Goal: Task Accomplishment & Management: Manage account settings

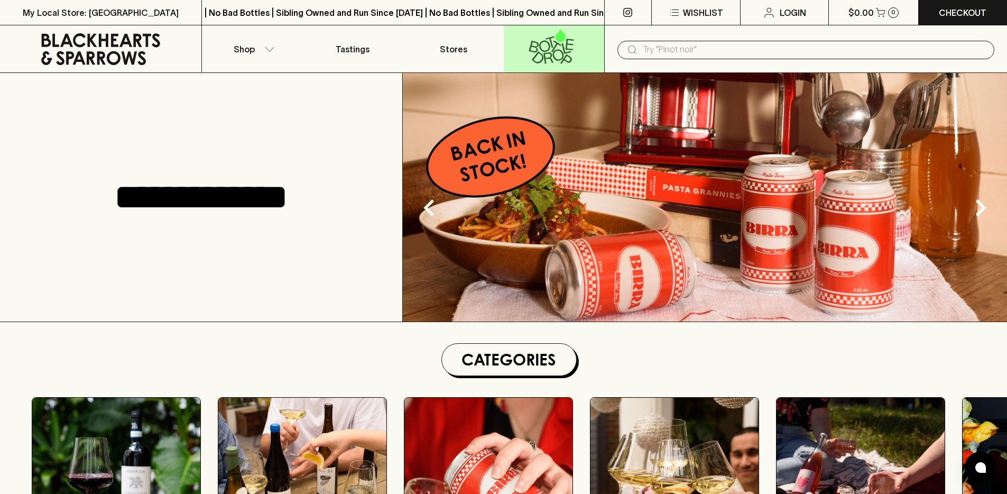
click at [546, 52] on icon at bounding box center [549, 58] width 10 height 12
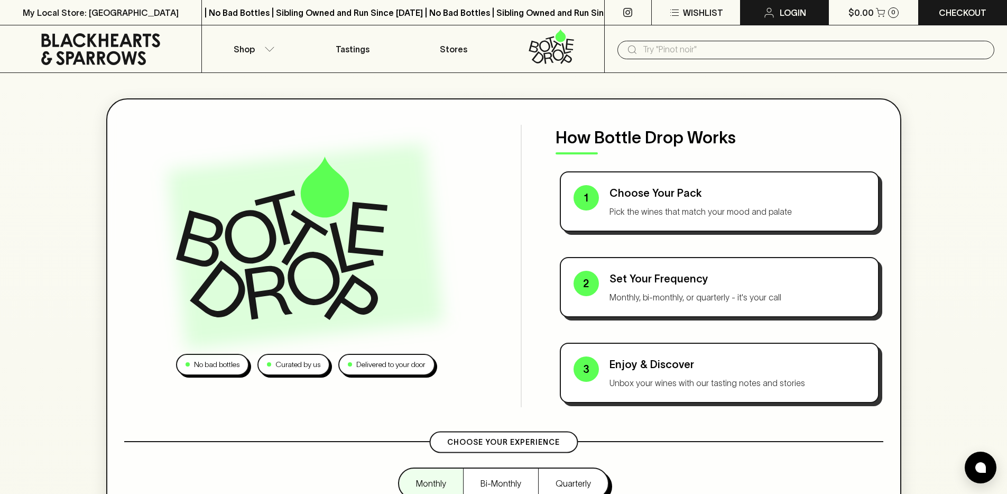
click at [800, 14] on p "Login" at bounding box center [793, 12] width 26 height 13
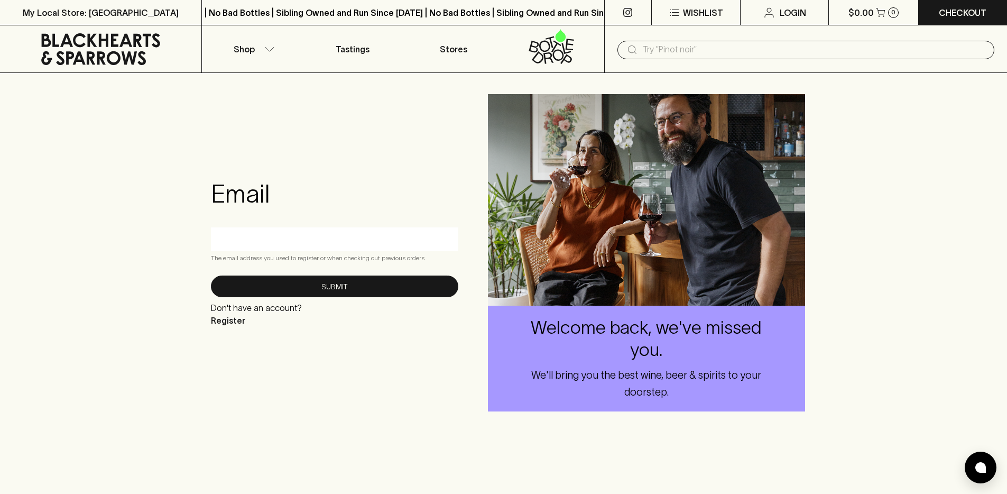
drag, startPoint x: 298, startPoint y: 257, endPoint x: 305, endPoint y: 246, distance: 12.8
click at [299, 256] on orders-helper "The email address you used to register or when checking out previous orders" at bounding box center [334, 258] width 247 height 11
click at [305, 246] on input "text" at bounding box center [335, 239] width 232 height 17
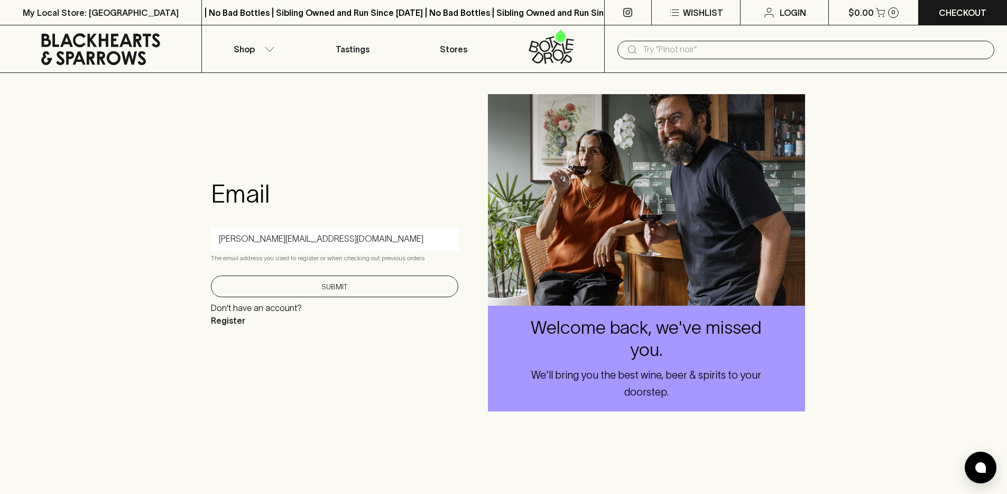
click at [296, 289] on button "Submit" at bounding box center [334, 286] width 247 height 22
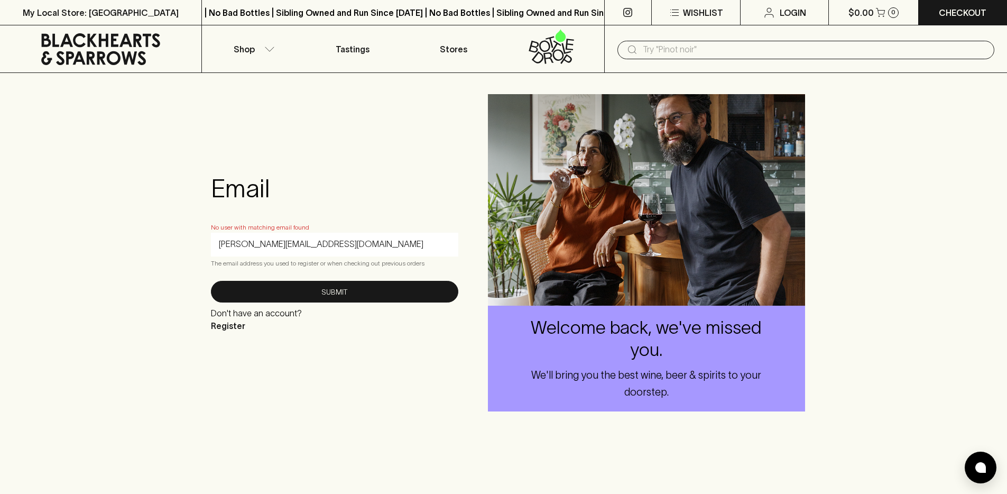
click at [330, 248] on input "[PERSON_NAME][EMAIL_ADDRESS][DOMAIN_NAME]" at bounding box center [335, 244] width 232 height 17
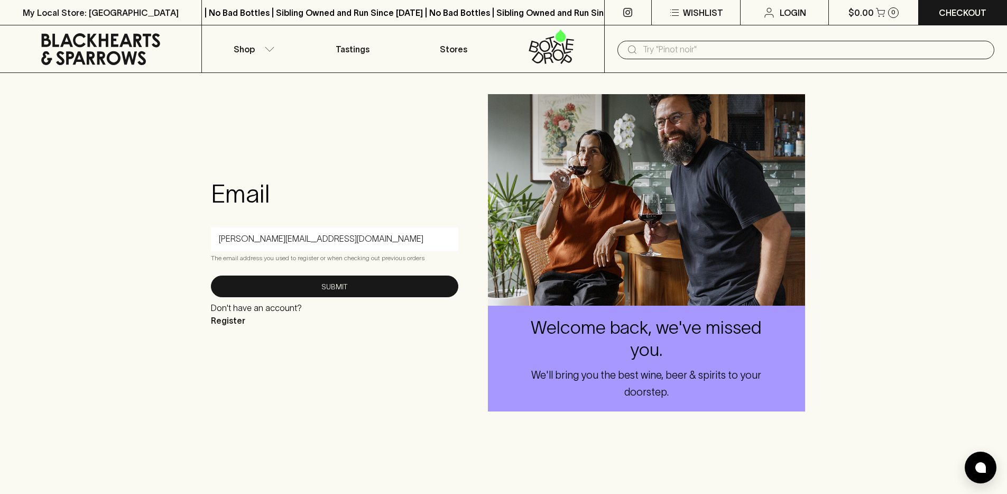
click at [211, 275] on button "Submit" at bounding box center [334, 286] width 247 height 22
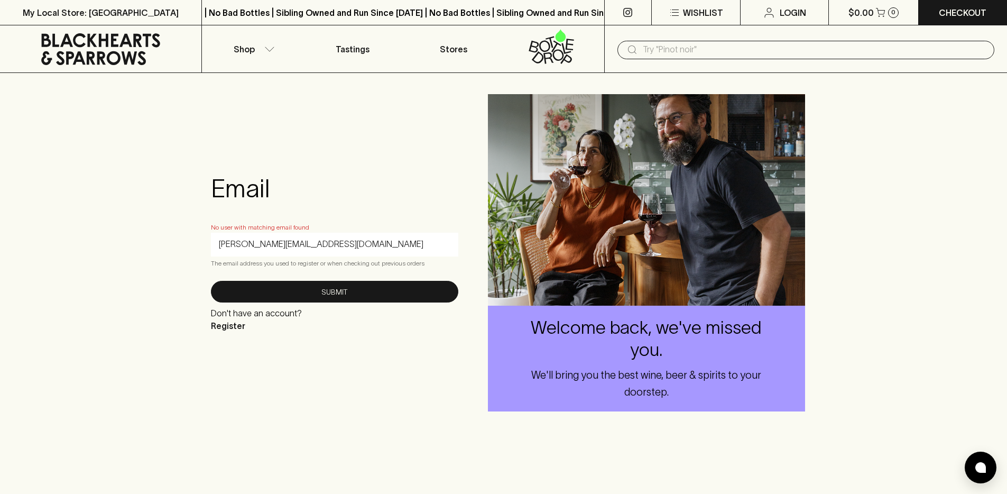
click at [232, 242] on input "[PERSON_NAME][EMAIL_ADDRESS][DOMAIN_NAME]" at bounding box center [335, 244] width 232 height 17
type input "[EMAIL_ADDRESS][DOMAIN_NAME]"
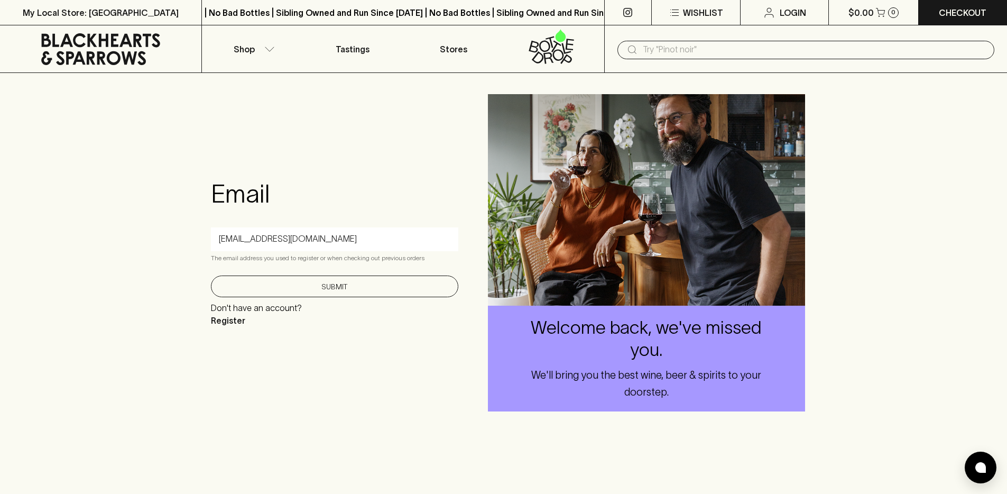
click at [291, 285] on button "Submit" at bounding box center [334, 286] width 247 height 22
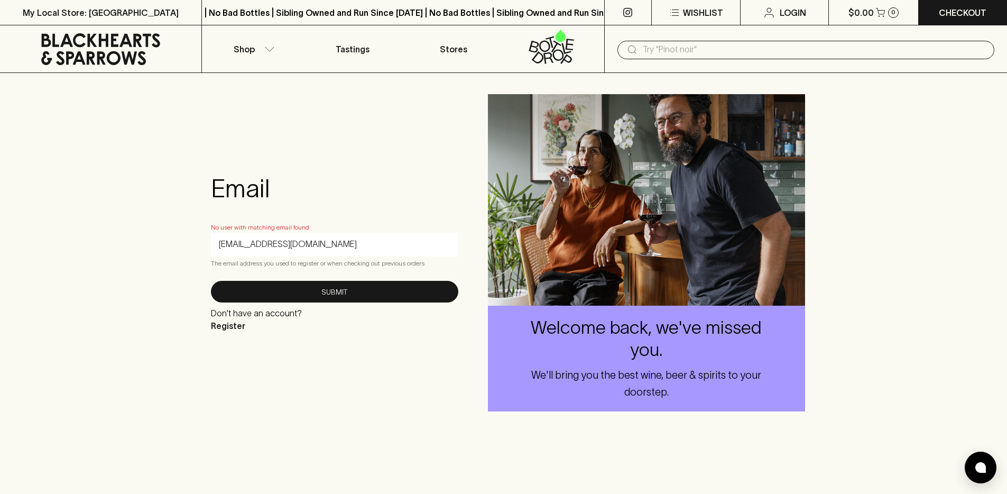
click at [301, 253] on div "ralphsventura@gmail.com" at bounding box center [334, 245] width 247 height 24
click at [305, 243] on input "ralphsventura@gmail.com" at bounding box center [335, 244] width 232 height 17
click at [211, 281] on button "Submit" at bounding box center [334, 292] width 247 height 22
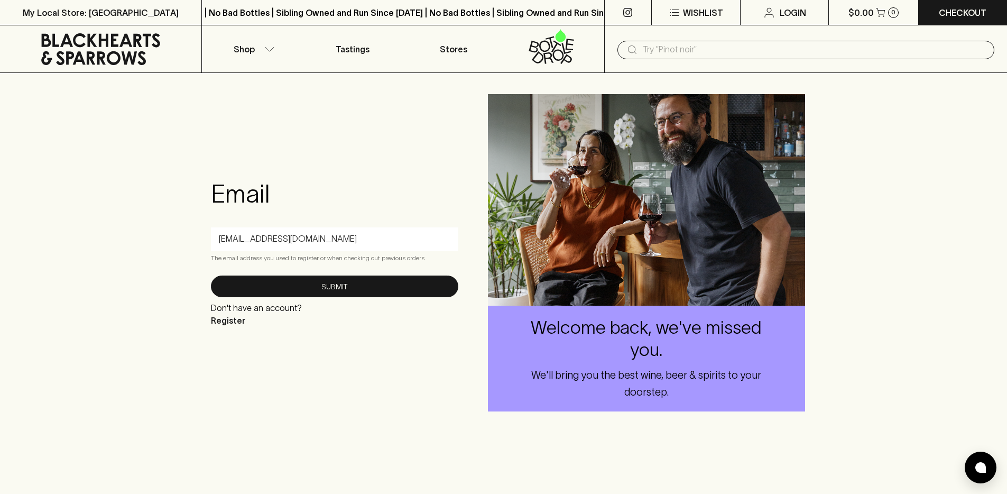
type input "ralphsventura@gmail.com"
click at [211, 275] on button "Submit" at bounding box center [334, 286] width 247 height 22
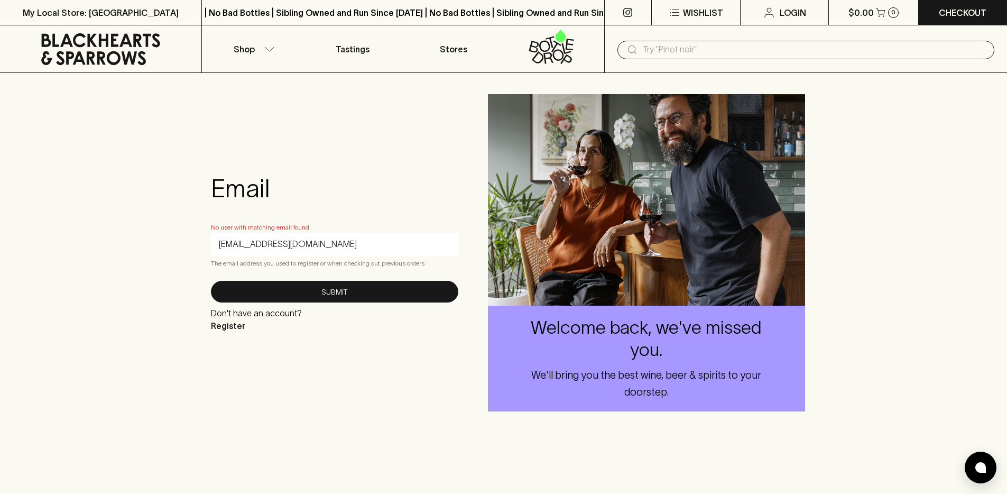
click at [342, 248] on input "ralphsventura@gmail.com" at bounding box center [335, 244] width 232 height 17
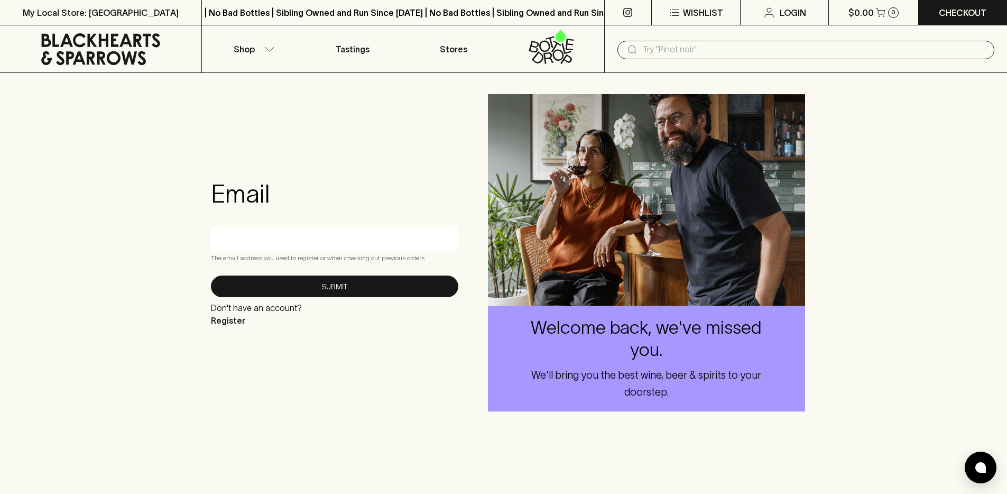
click at [272, 243] on input "text" at bounding box center [335, 239] width 232 height 17
click at [268, 244] on input "text" at bounding box center [335, 239] width 232 height 17
type input "[PERSON_NAME][EMAIL_ADDRESS][DOMAIN_NAME]"
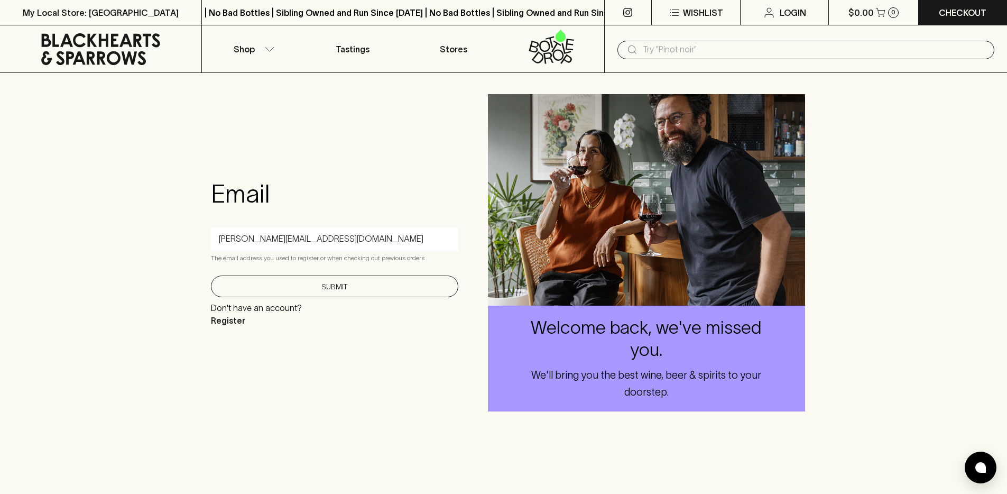
click at [324, 280] on button "Submit" at bounding box center [334, 286] width 247 height 22
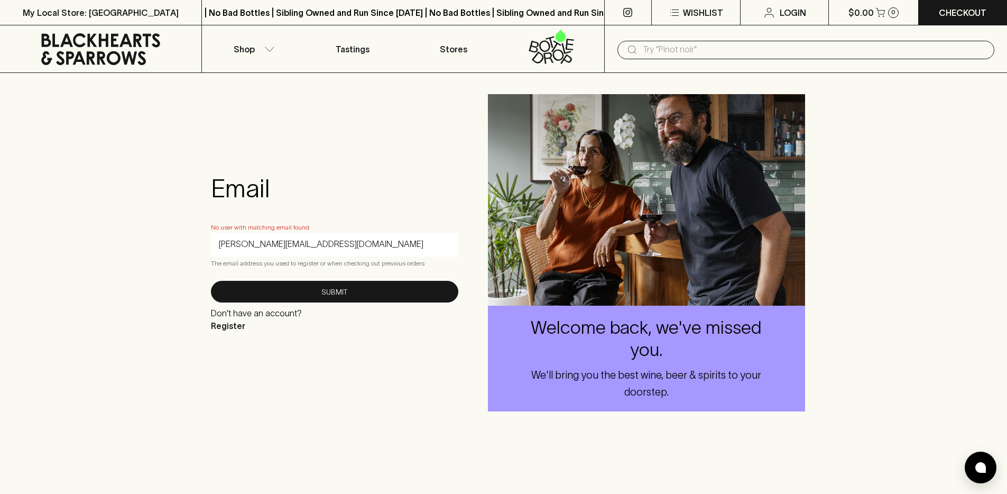
click at [305, 242] on input "[PERSON_NAME][EMAIL_ADDRESS][DOMAIN_NAME]" at bounding box center [335, 244] width 232 height 17
click at [784, 15] on p "Login" at bounding box center [793, 12] width 26 height 13
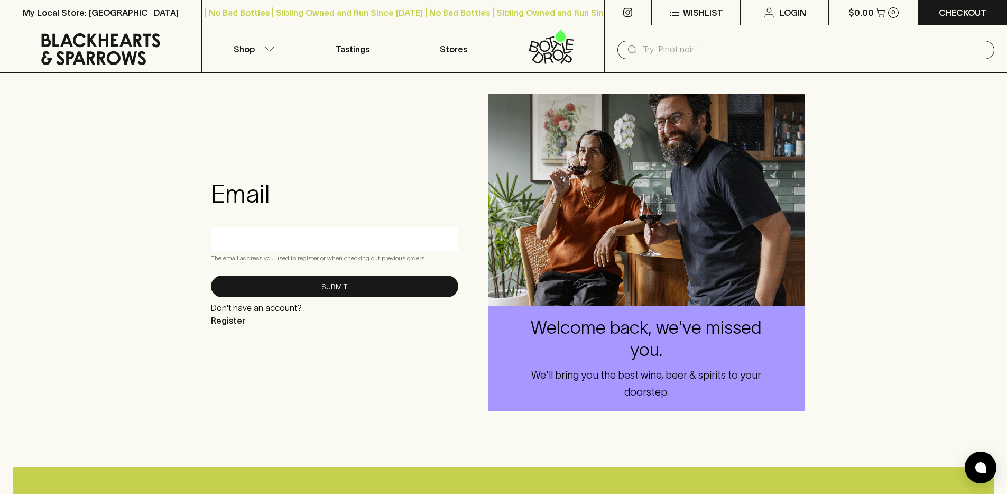
click at [287, 246] on input "text" at bounding box center [335, 239] width 232 height 17
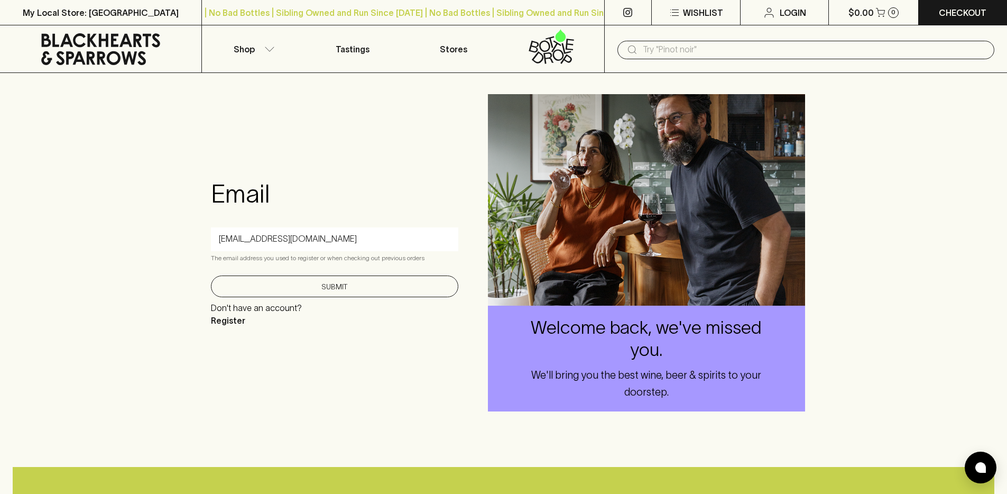
click at [300, 278] on button "Submit" at bounding box center [334, 286] width 247 height 22
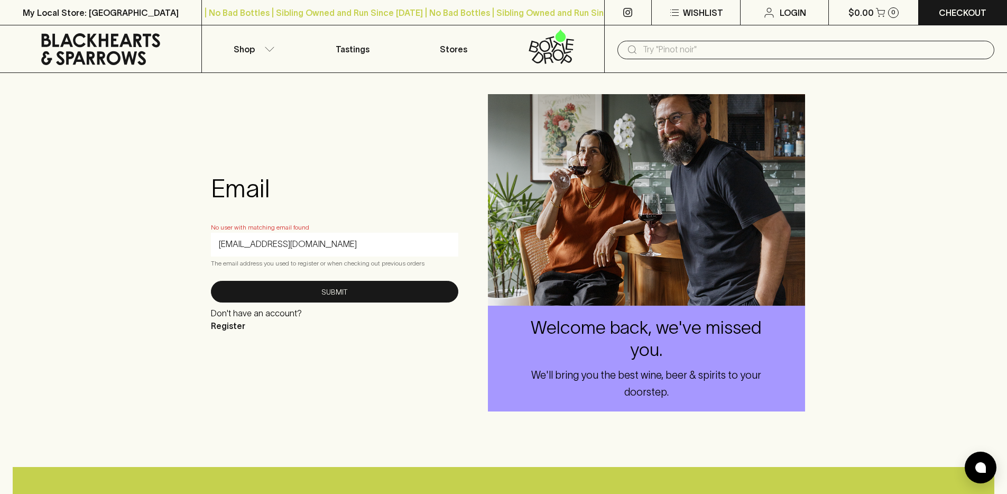
click at [294, 247] on input "[EMAIL_ADDRESS][DOMAIN_NAME]" at bounding box center [335, 244] width 232 height 17
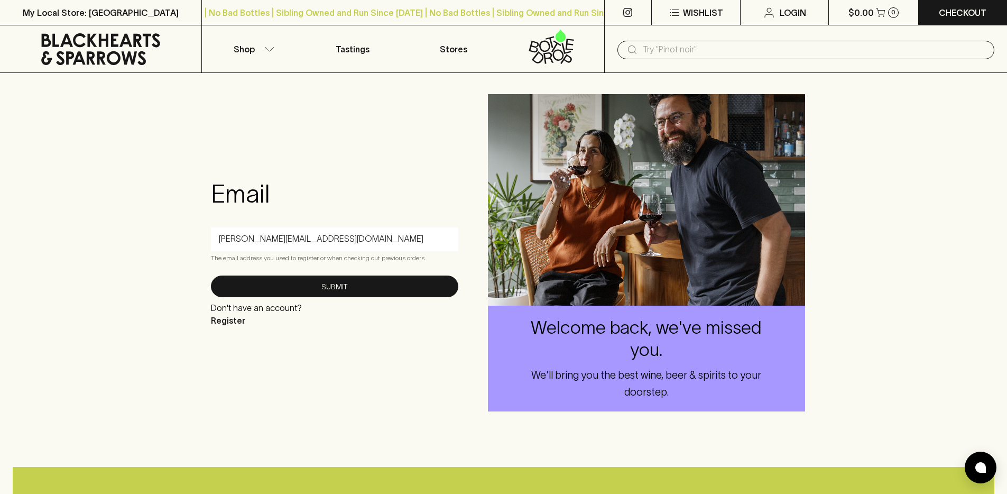
click at [211, 275] on button "Submit" at bounding box center [334, 286] width 247 height 22
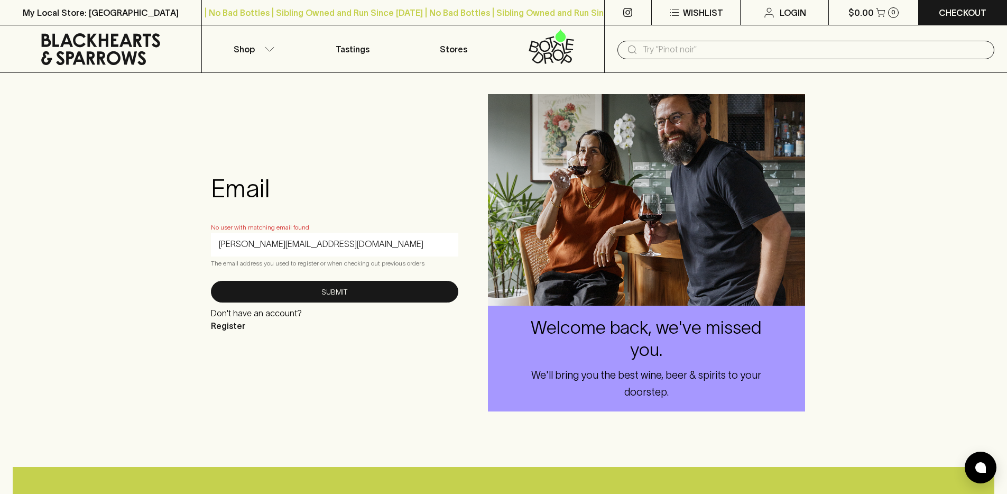
drag, startPoint x: 256, startPoint y: 241, endPoint x: 418, endPoint y: 243, distance: 161.8
click at [418, 243] on input "[PERSON_NAME][EMAIL_ADDRESS][DOMAIN_NAME]" at bounding box center [335, 244] width 232 height 17
type input "[EMAIL_ADDRESS][DOMAIN_NAME]"
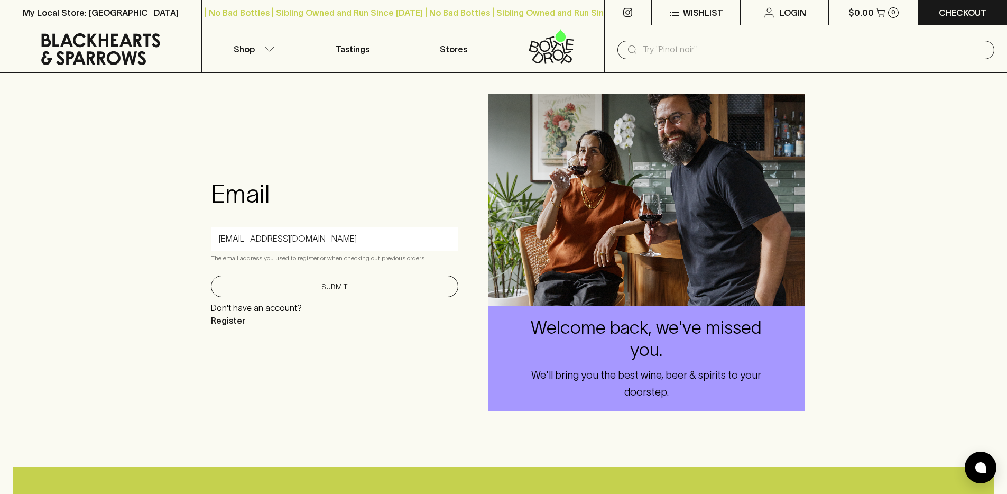
click at [357, 284] on button "Submit" at bounding box center [334, 286] width 247 height 22
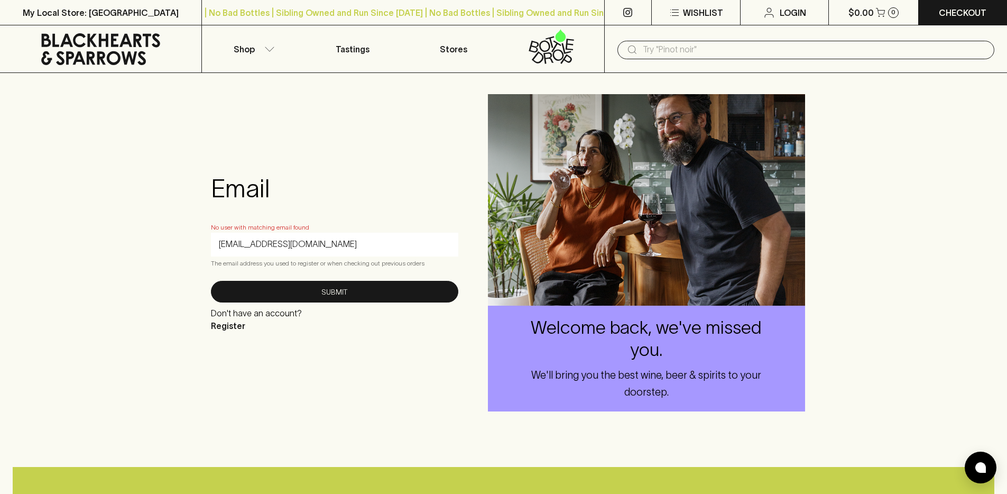
click at [108, 57] on icon at bounding box center [100, 49] width 119 height 32
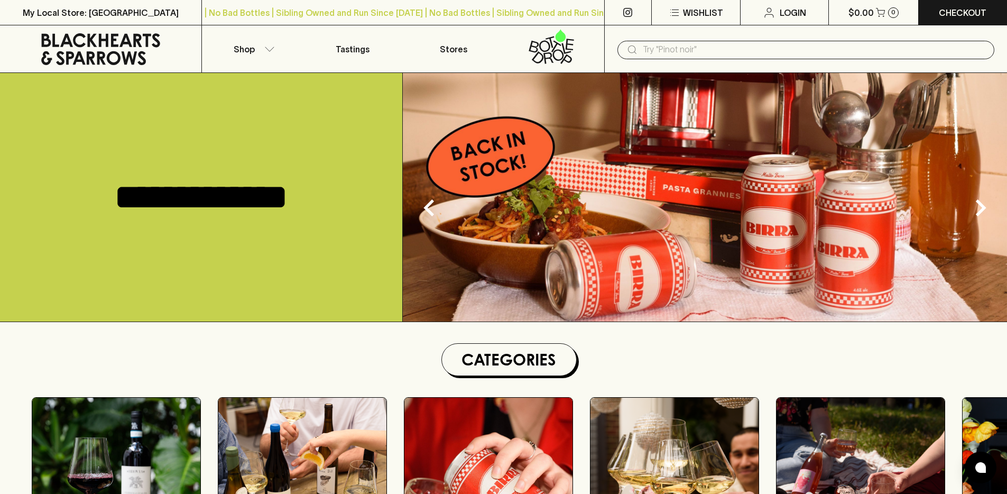
click at [108, 57] on icon at bounding box center [100, 49] width 119 height 32
